Goal: Information Seeking & Learning: Find specific fact

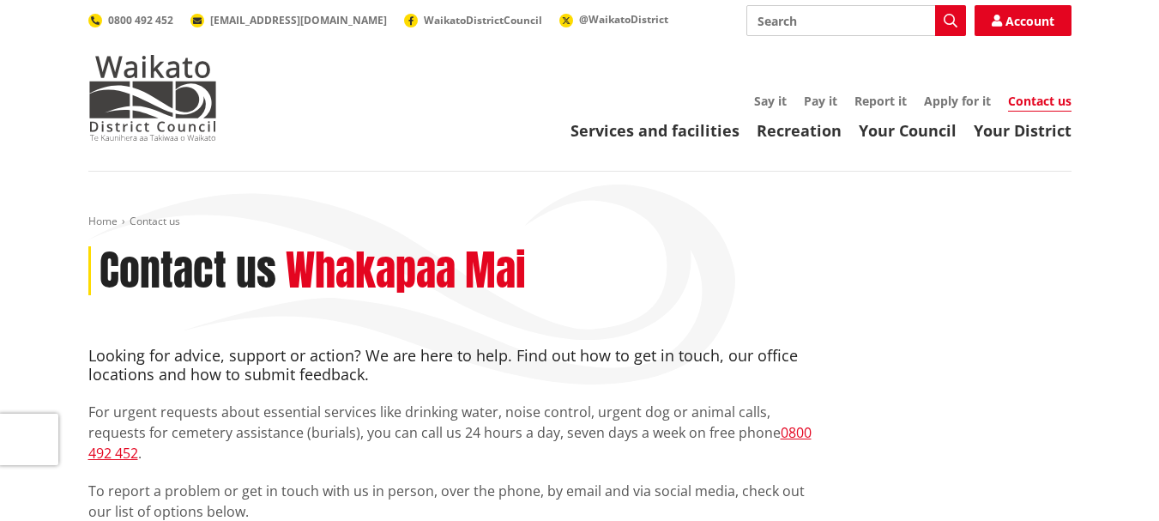
click at [756, 21] on input "Search" at bounding box center [857, 20] width 220 height 31
type input "district plan"
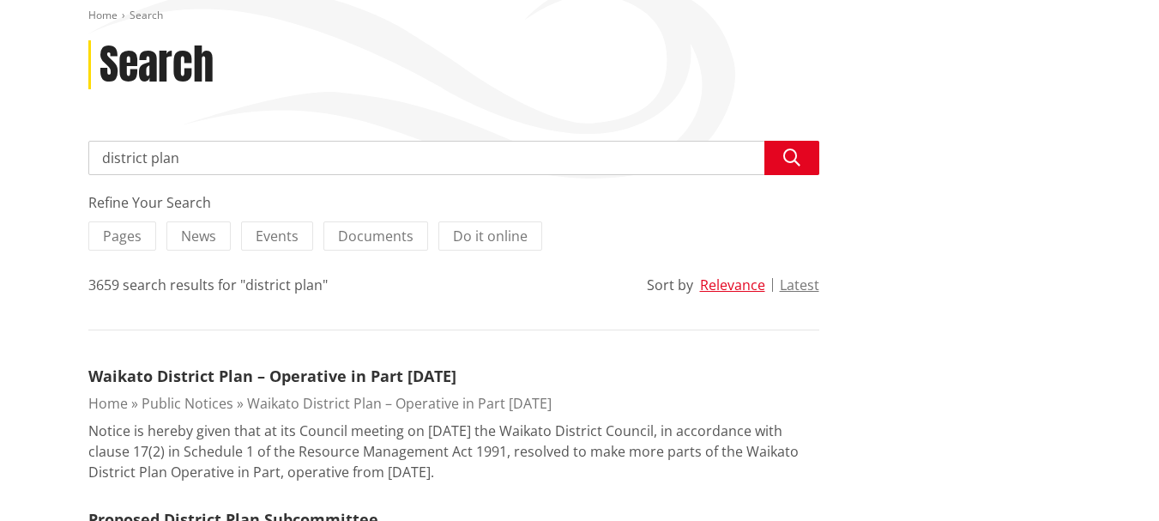
scroll to position [172, 0]
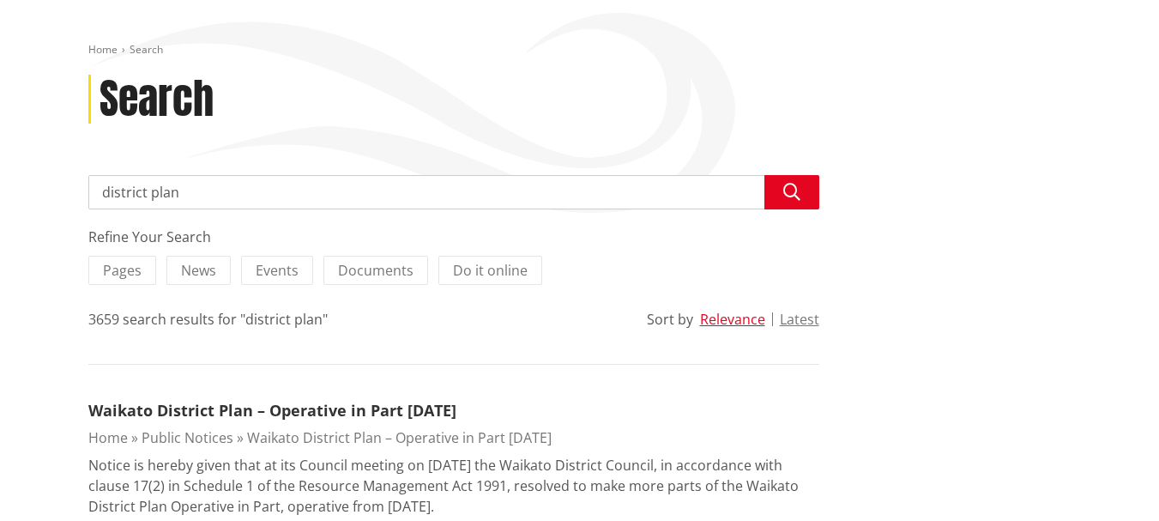
click at [184, 197] on input "district plan" at bounding box center [453, 192] width 731 height 34
type input "district plan zoning"
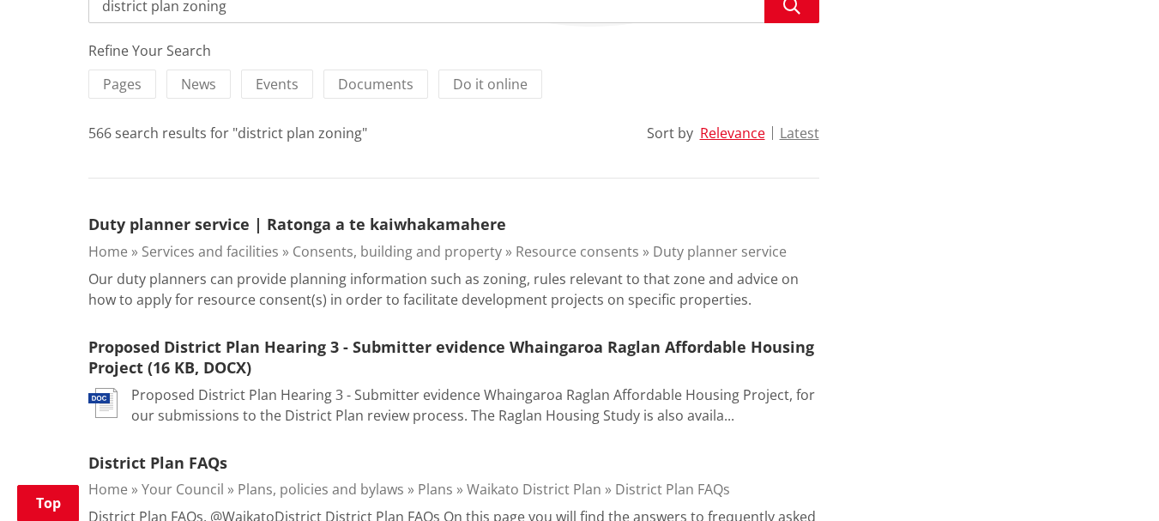
scroll to position [309, 0]
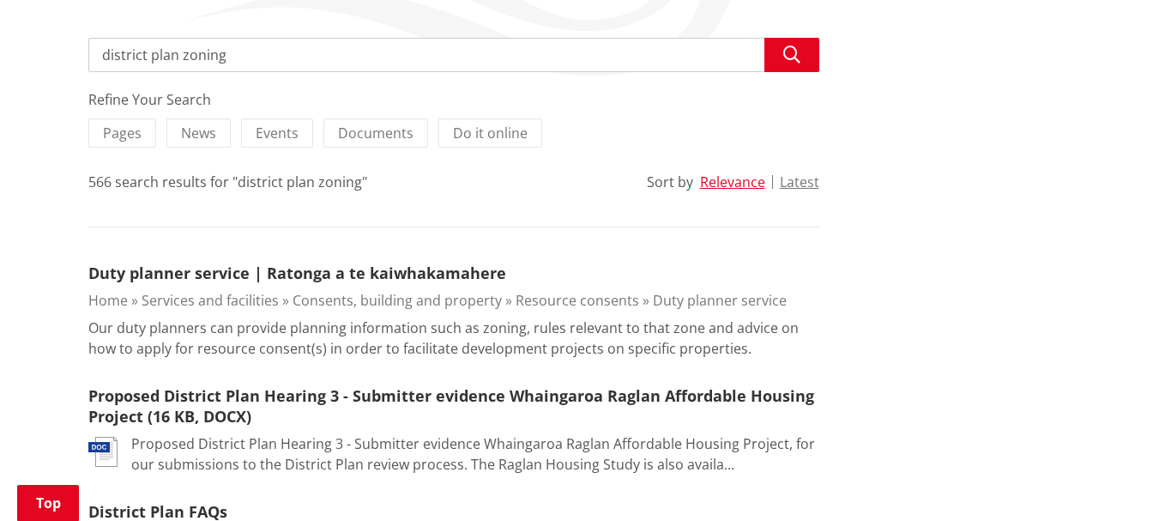
click at [229, 56] on input "district plan zoning" at bounding box center [453, 55] width 731 height 34
type input "district plan zoning commercial"
click at [792, 50] on icon "button" at bounding box center [791, 54] width 17 height 17
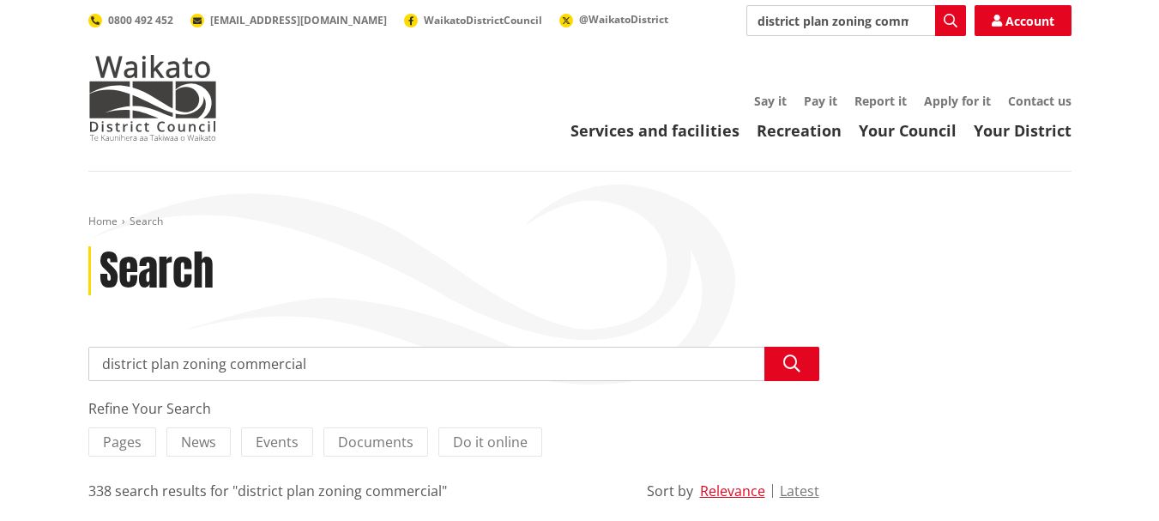
click at [225, 366] on input "district plan zoning commercial" at bounding box center [453, 364] width 731 height 34
click at [267, 369] on input "district plan commercial" at bounding box center [453, 364] width 731 height 34
type input "district plan commercial zoning"
click at [794, 360] on icon "button" at bounding box center [791, 363] width 17 height 17
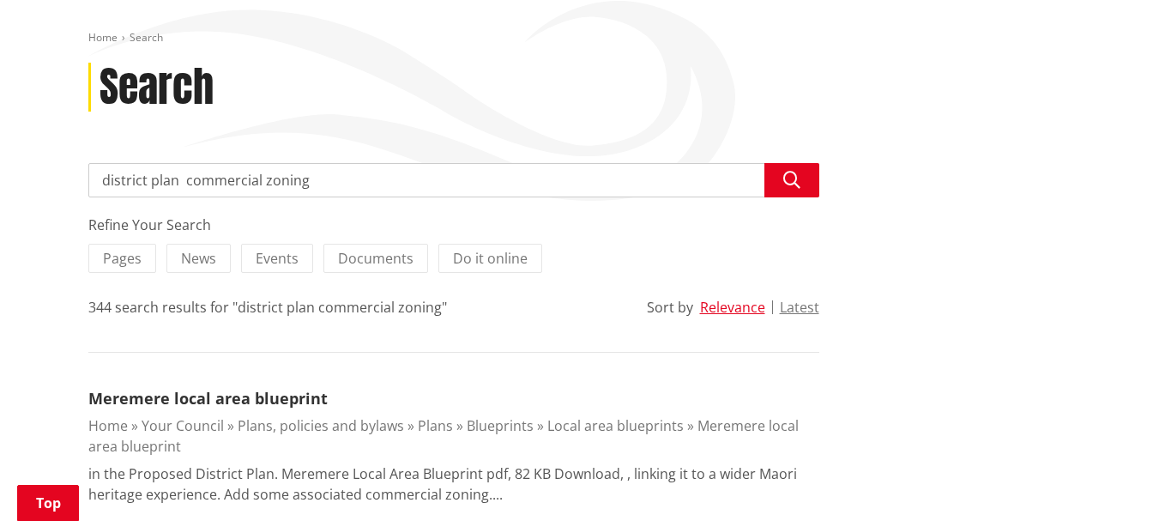
scroll to position [172, 0]
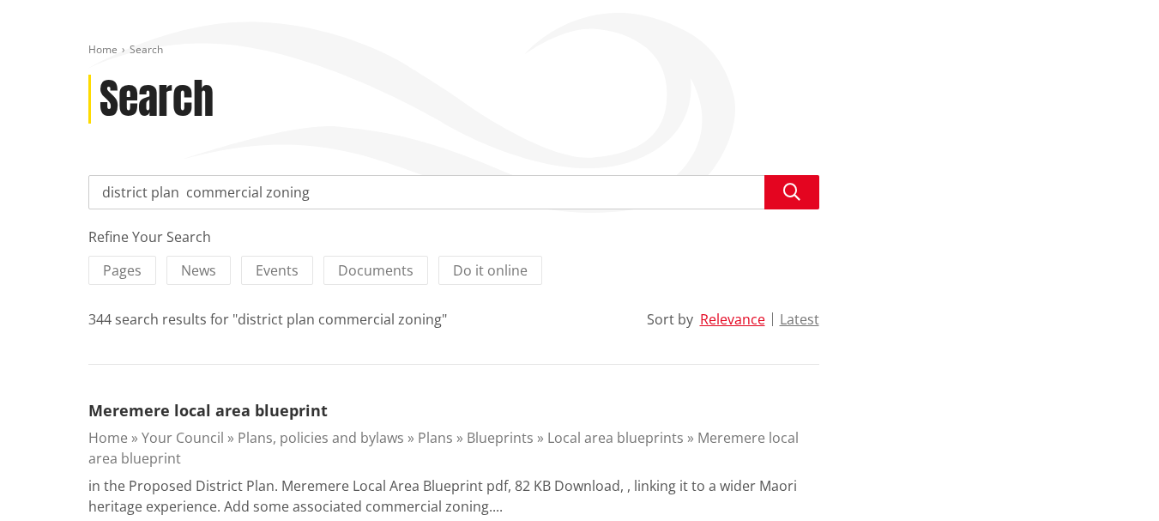
click at [310, 191] on input "district plan commercial zoning" at bounding box center [453, 192] width 731 height 34
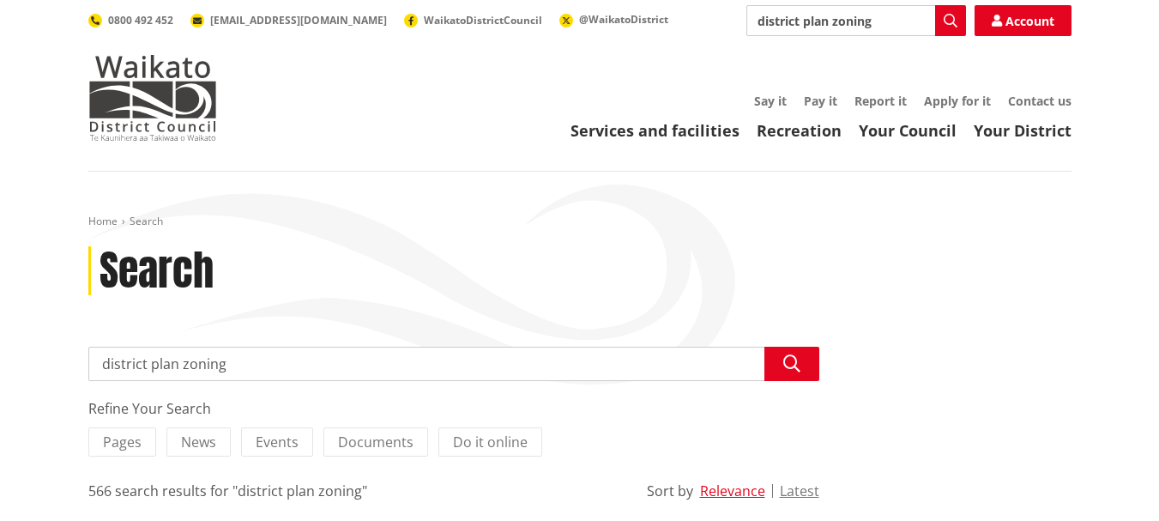
scroll to position [309, 0]
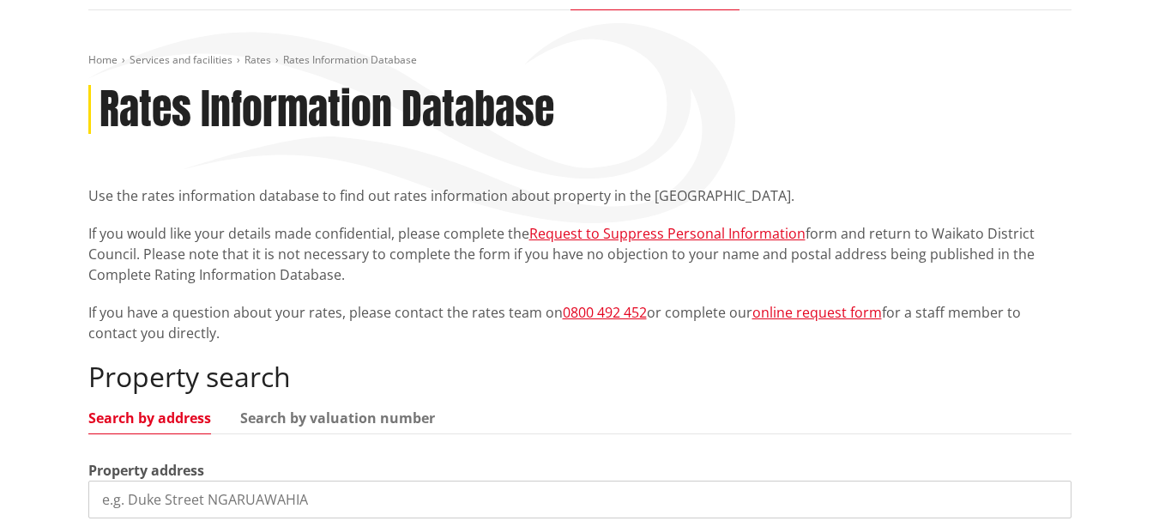
scroll to position [240, 0]
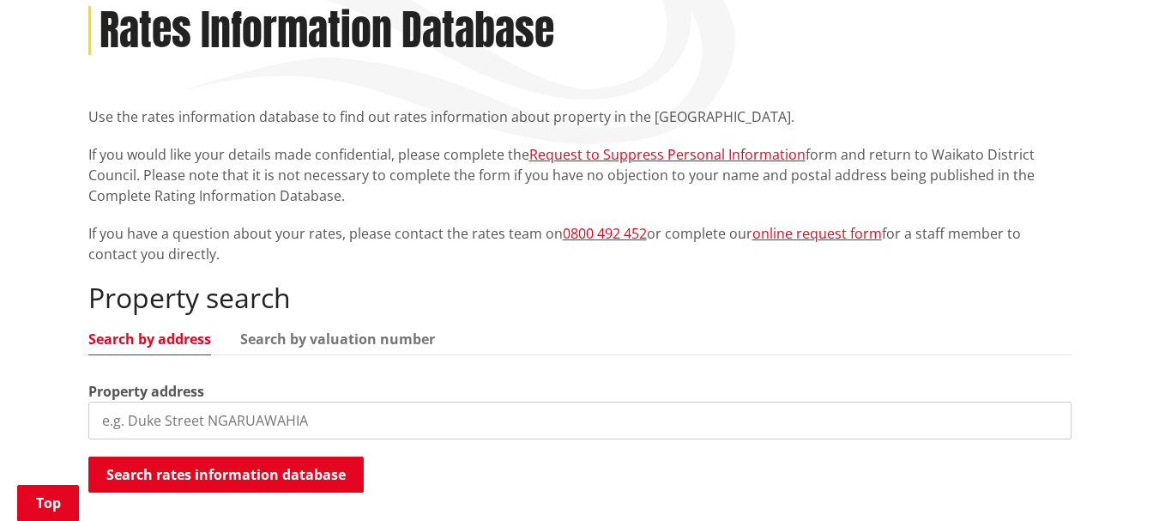
click at [101, 418] on input "search" at bounding box center [579, 421] width 983 height 38
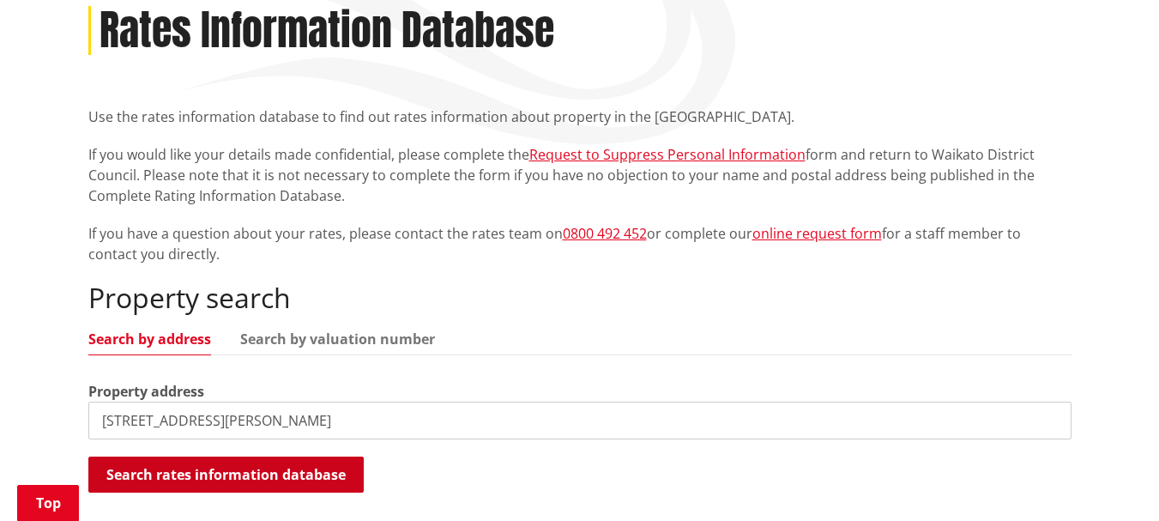
type input "43 koheroa road mercer"
click at [166, 469] on button "Search rates information database" at bounding box center [225, 475] width 275 height 36
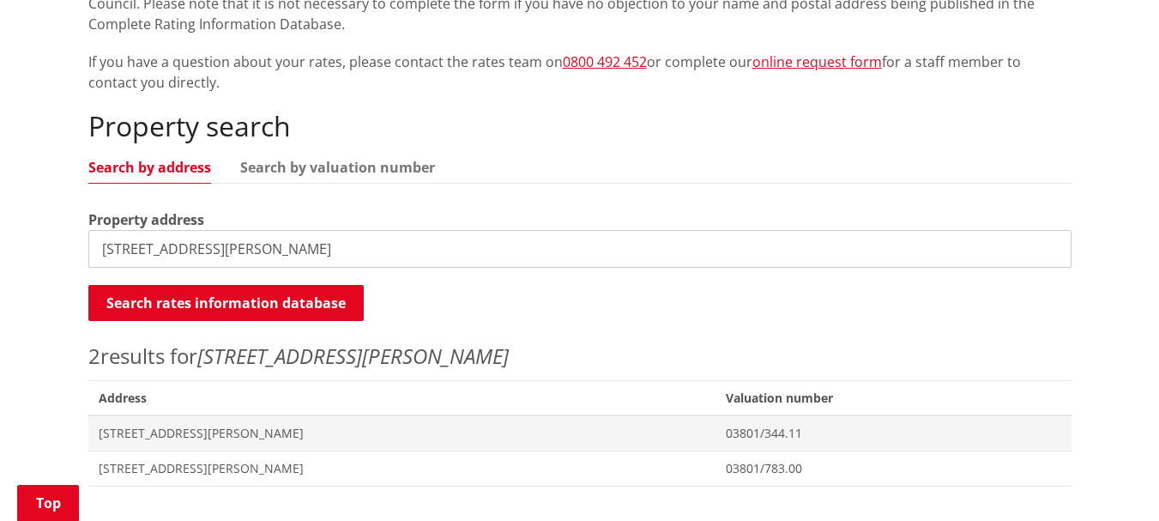
scroll to position [446, 0]
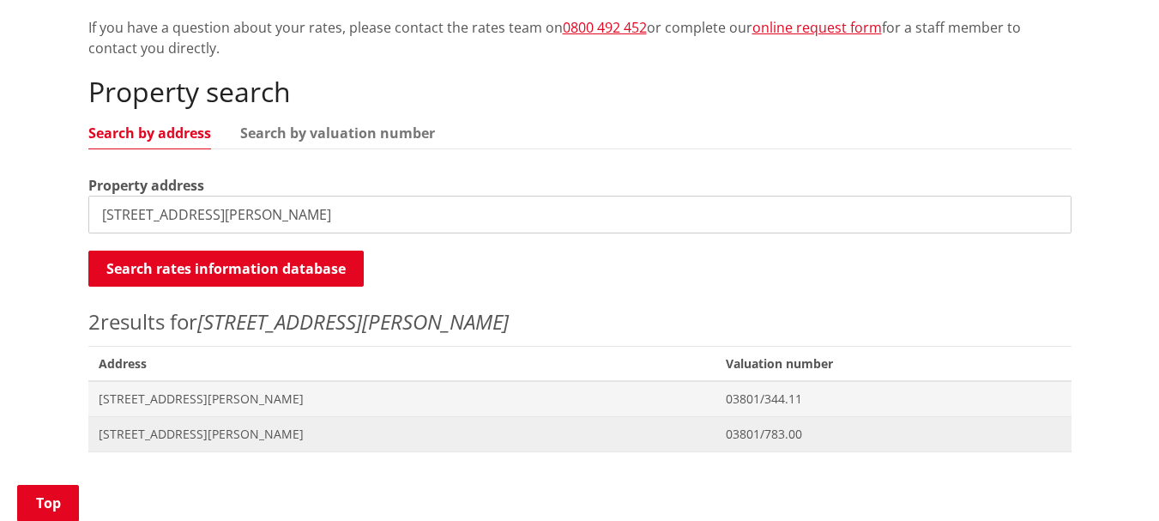
click at [182, 430] on span "43 Koheroa Road MERCER" at bounding box center [403, 434] width 608 height 17
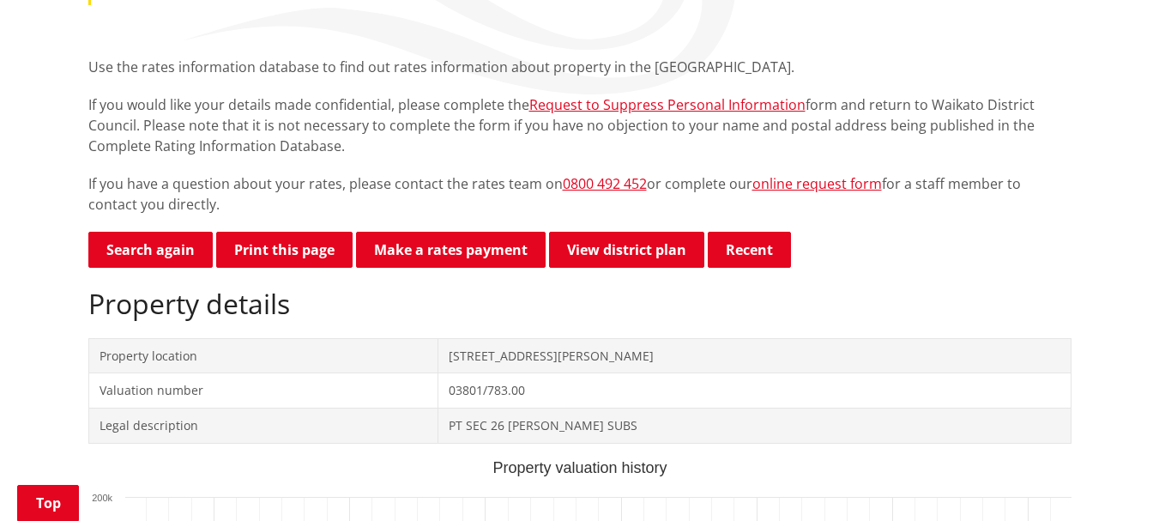
scroll to position [275, 0]
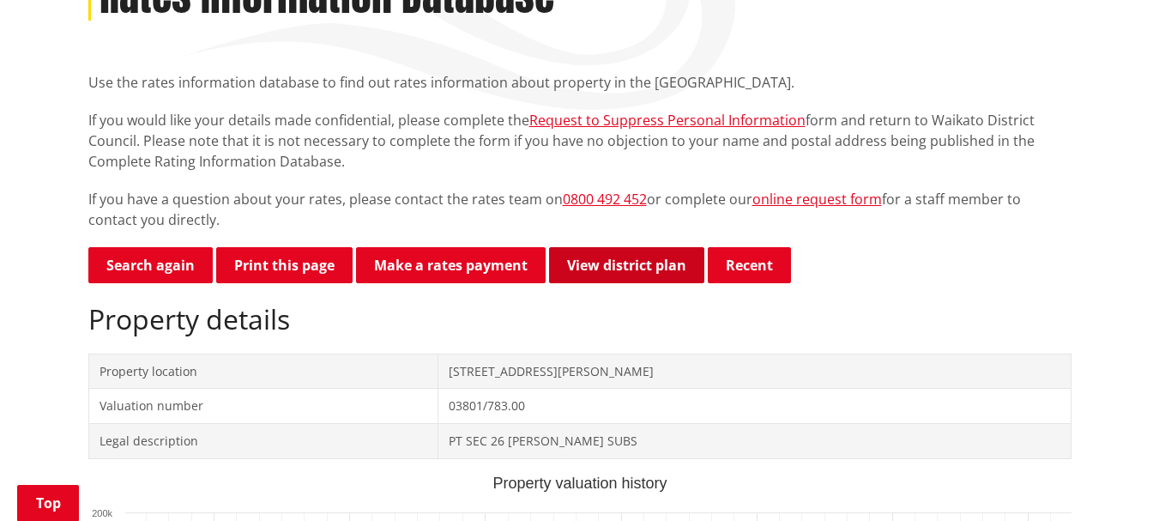
click at [627, 263] on link "View district plan" at bounding box center [626, 265] width 155 height 36
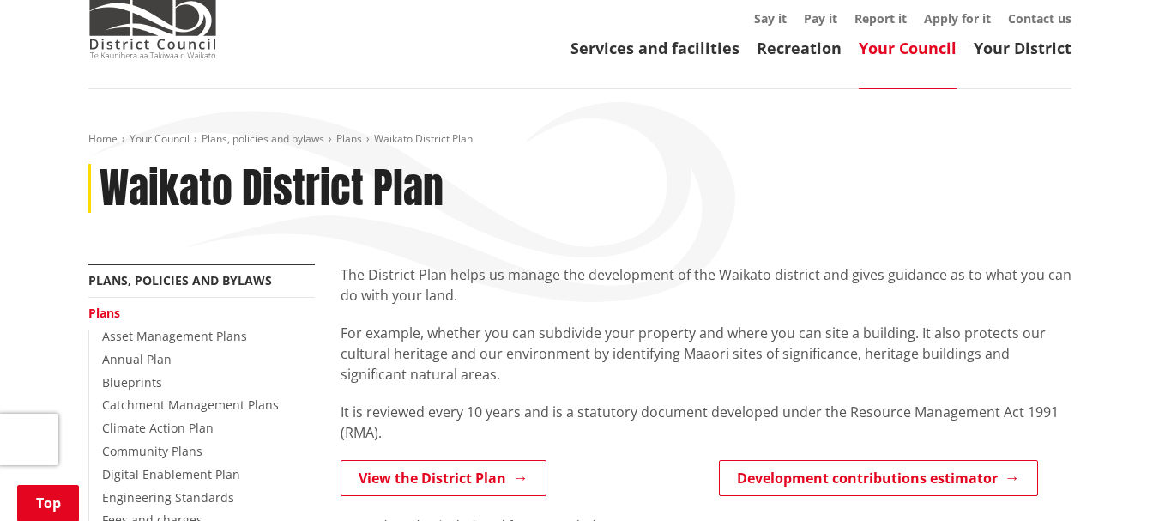
scroll to position [343, 0]
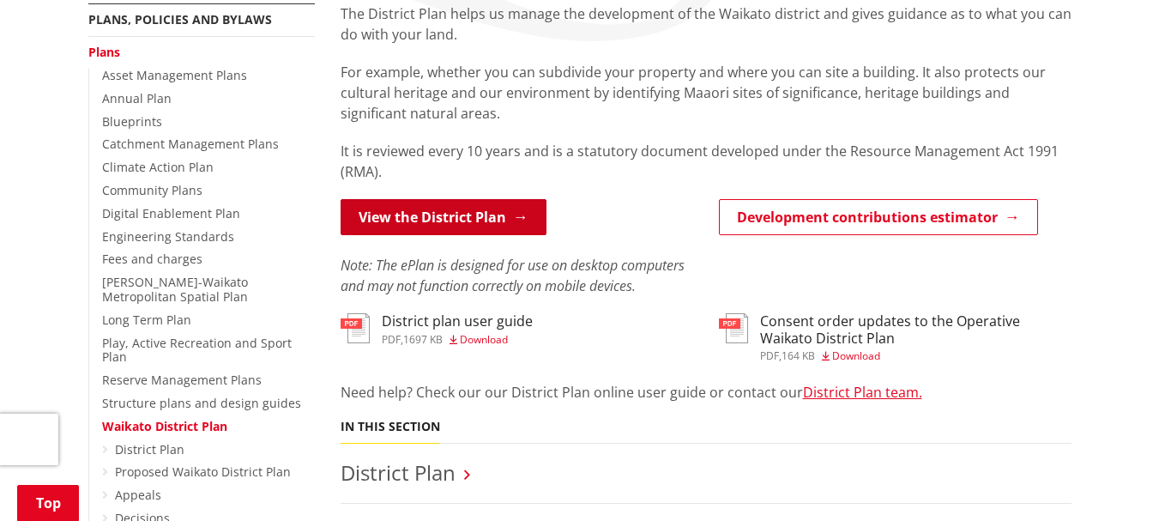
click at [436, 209] on link "View the District Plan" at bounding box center [444, 217] width 206 height 36
